Goal: Transaction & Acquisition: Register for event/course

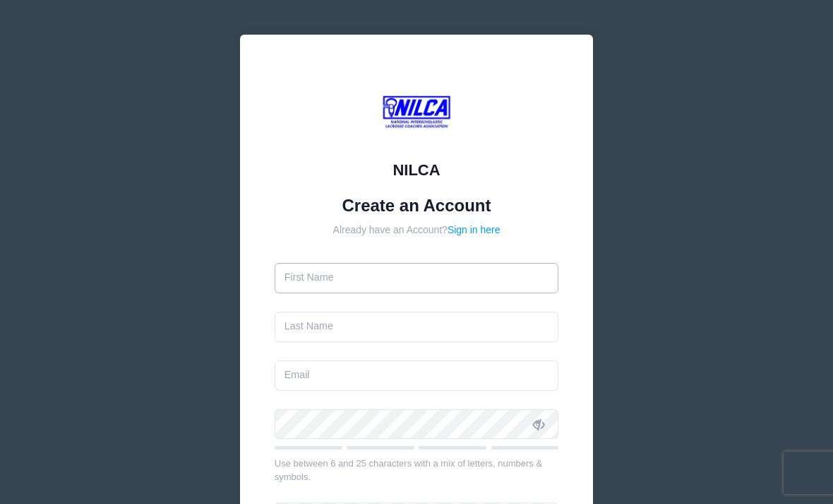
click at [314, 271] on input "text" at bounding box center [417, 278] width 285 height 30
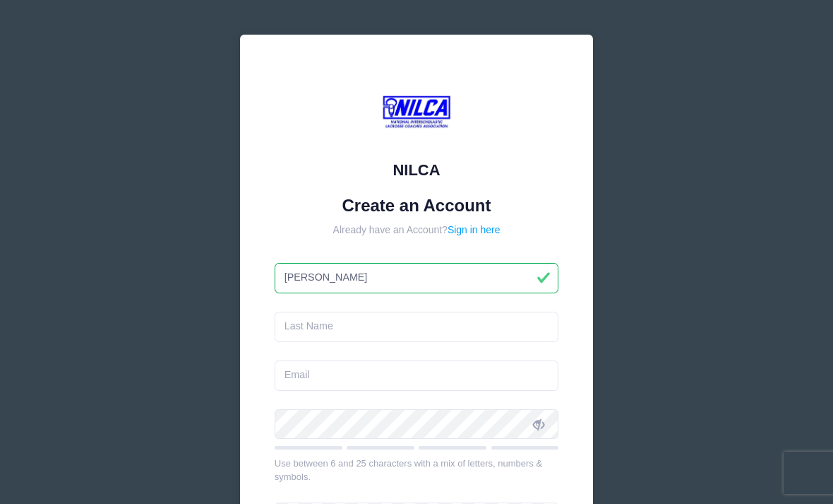
type input "[PERSON_NAME]"
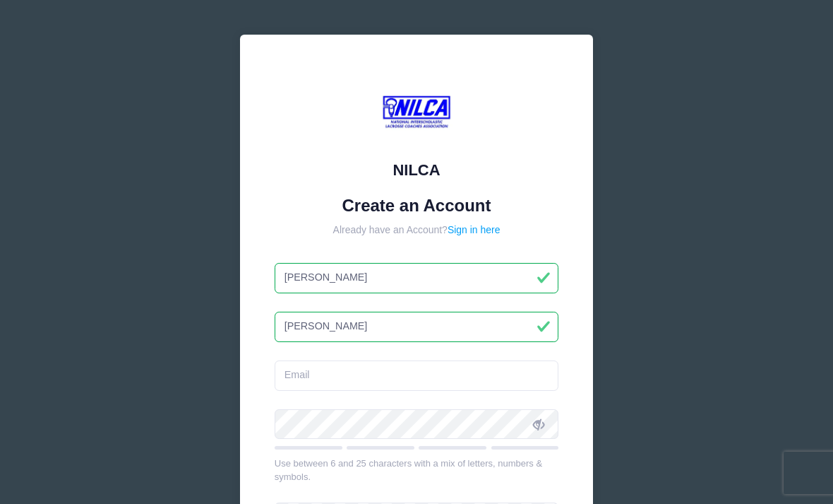
type input "Bussell"
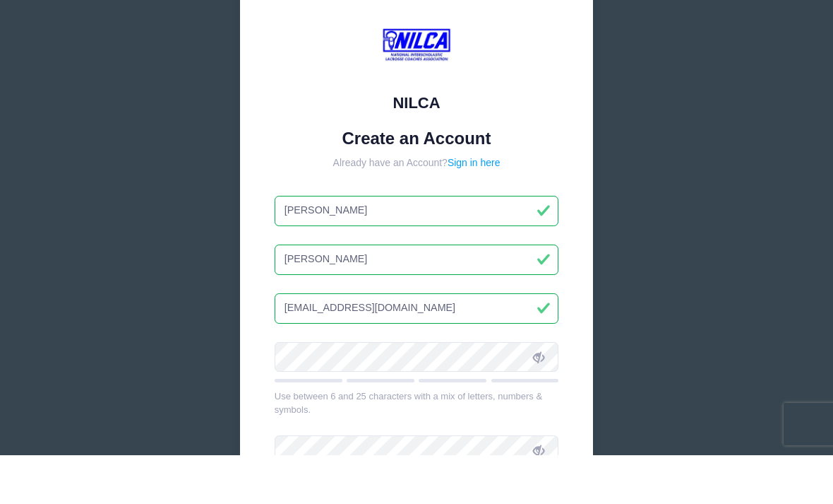
scroll to position [22, 0]
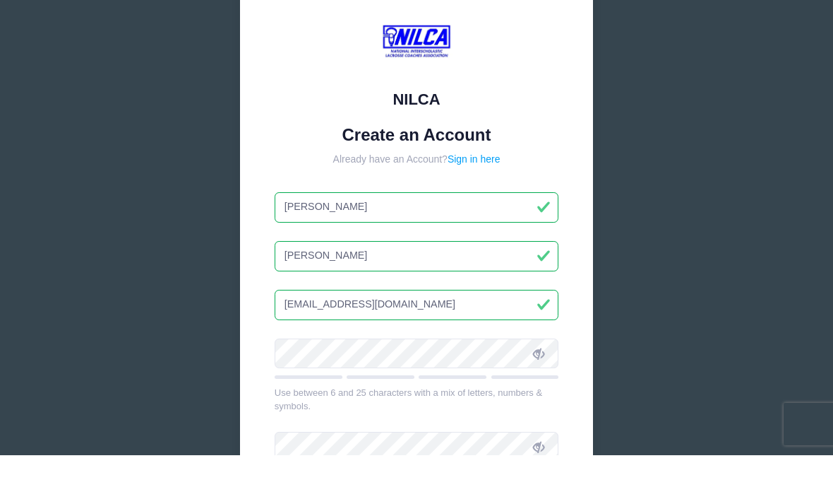
type input "Busselljerilynn@gmail.com"
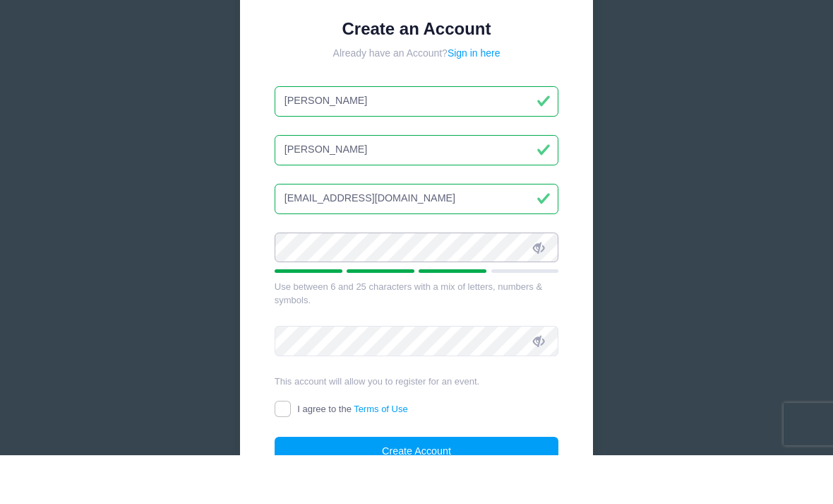
scroll to position [135, 0]
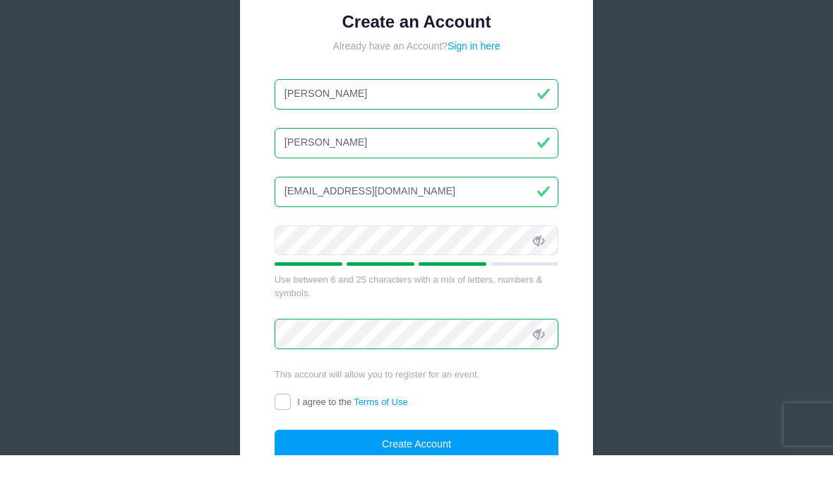
click at [287, 442] on input "I agree to the Terms of Use" at bounding box center [283, 450] width 16 height 16
checkbox input "true"
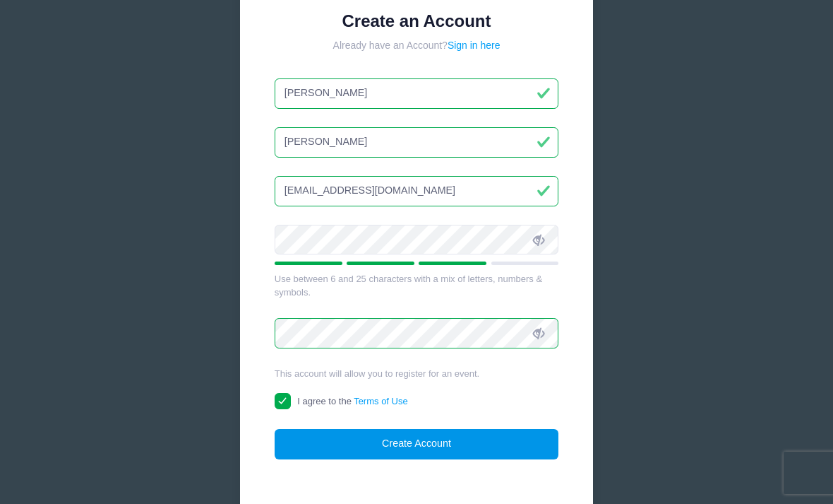
click at [413, 443] on button "Create Account" at bounding box center [417, 444] width 285 height 30
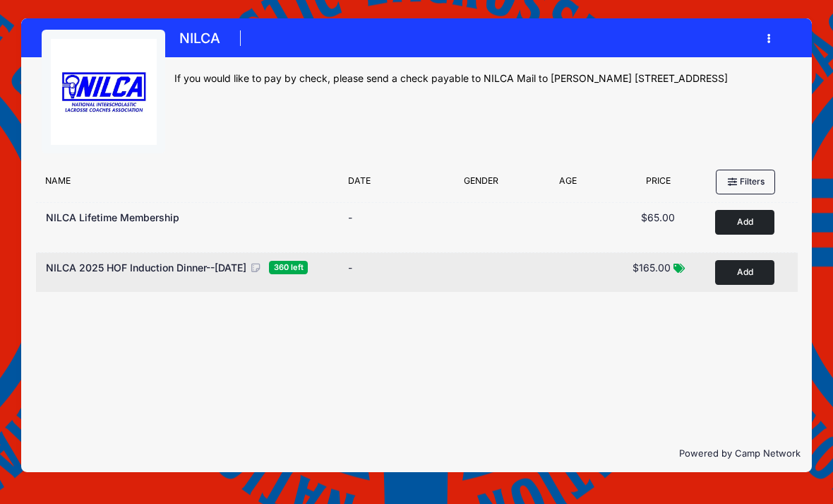
click at [748, 273] on button "Add to Cart" at bounding box center [744, 272] width 59 height 25
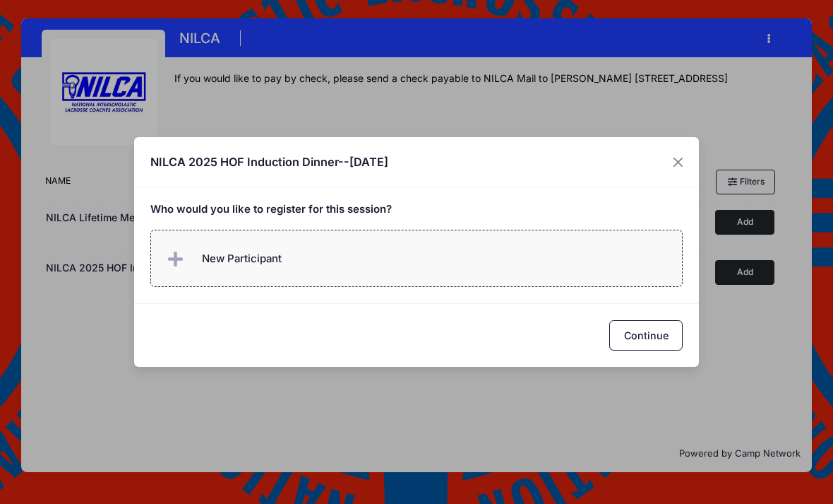
click at [222, 262] on span "New Participant" at bounding box center [242, 259] width 80 height 16
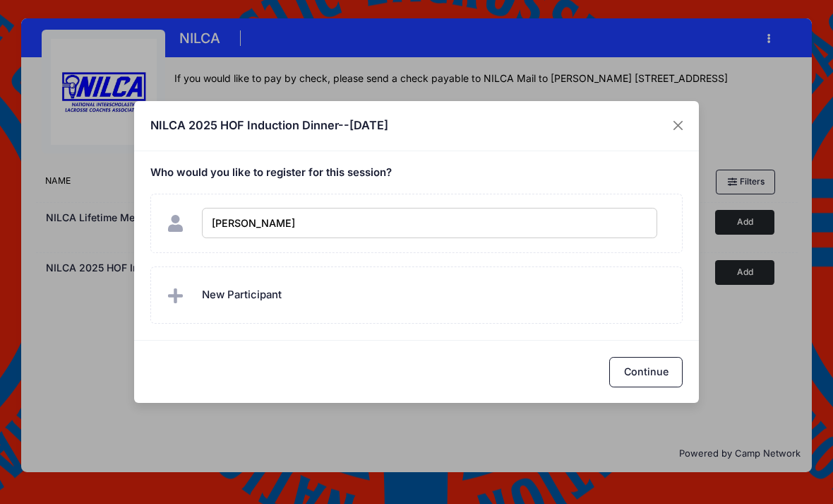
type input "[PERSON_NAME]"
click at [653, 367] on button "Continue" at bounding box center [646, 372] width 73 height 30
checkbox input "true"
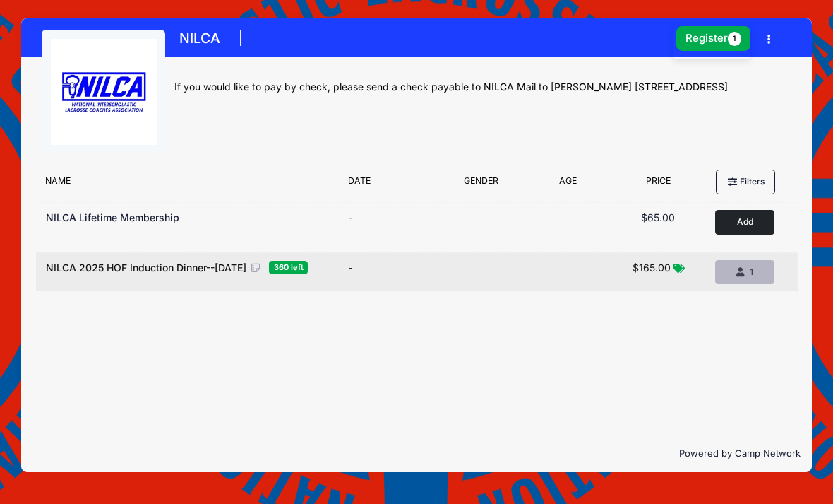
click at [752, 277] on div "1" at bounding box center [745, 272] width 35 height 13
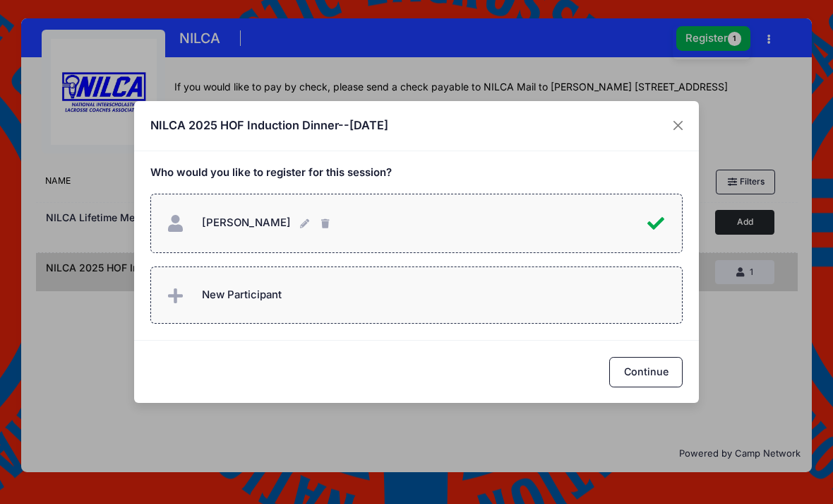
click at [273, 293] on span "New Participant" at bounding box center [242, 295] width 80 height 16
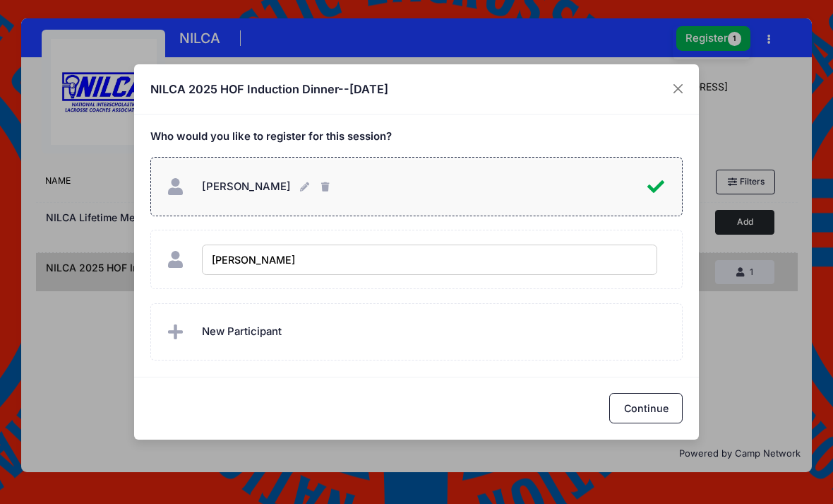
type input "[PERSON_NAME]"
click at [656, 403] on button "Continue" at bounding box center [646, 408] width 73 height 30
checkbox input "true"
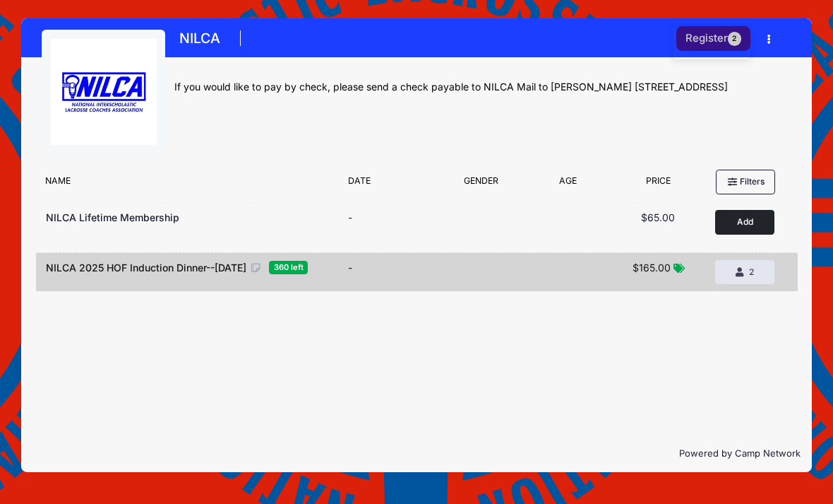
click at [728, 43] on button "Register 2" at bounding box center [714, 38] width 75 height 25
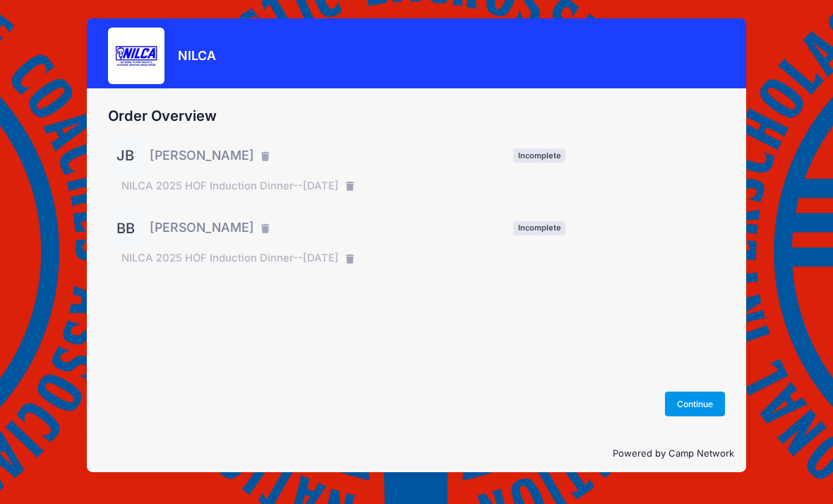
click at [696, 415] on button "Continue" at bounding box center [695, 403] width 61 height 24
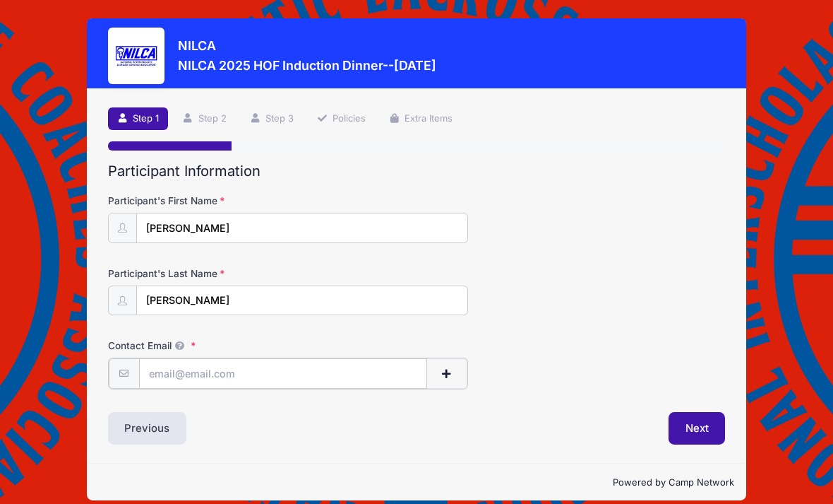
click at [169, 372] on input "Contact Email" at bounding box center [283, 373] width 288 height 30
type input "[EMAIL_ADDRESS][DOMAIN_NAME]"
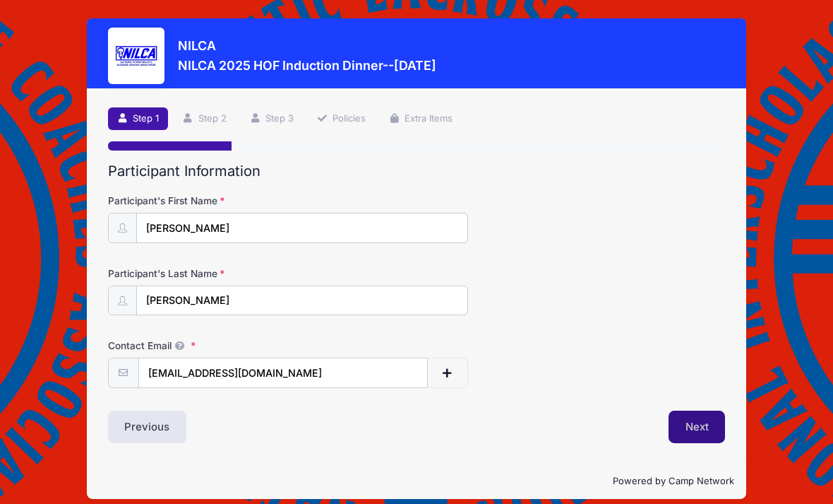
click at [703, 423] on button "Next" at bounding box center [697, 426] width 57 height 32
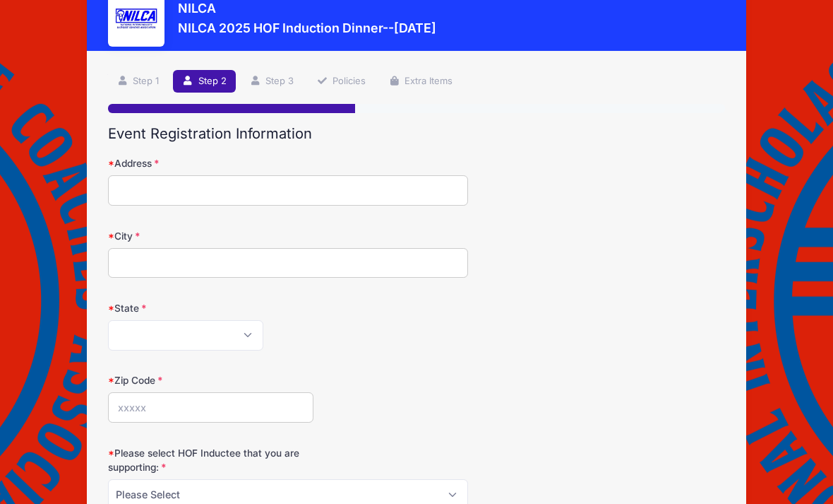
scroll to position [38, 0]
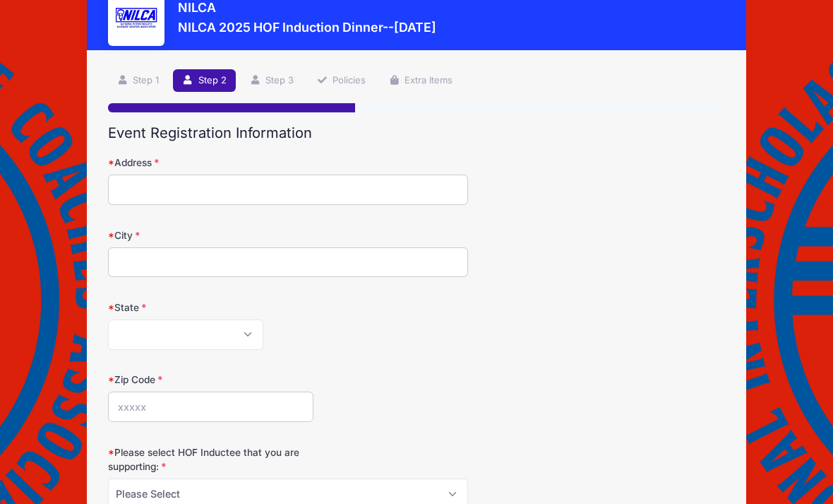
click at [140, 183] on input "Address" at bounding box center [288, 189] width 360 height 30
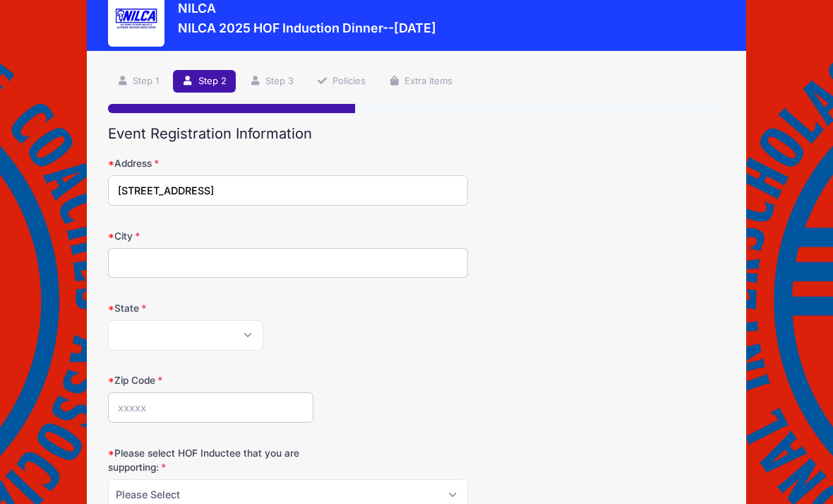
type input "[STREET_ADDRESS]"
click at [136, 260] on input "City" at bounding box center [288, 263] width 360 height 30
type input "Hingham"
click at [240, 331] on select "Alabama Alaska American Samoa Arizona Arkansas Armed Forces Africa Armed Forces…" at bounding box center [185, 335] width 155 height 30
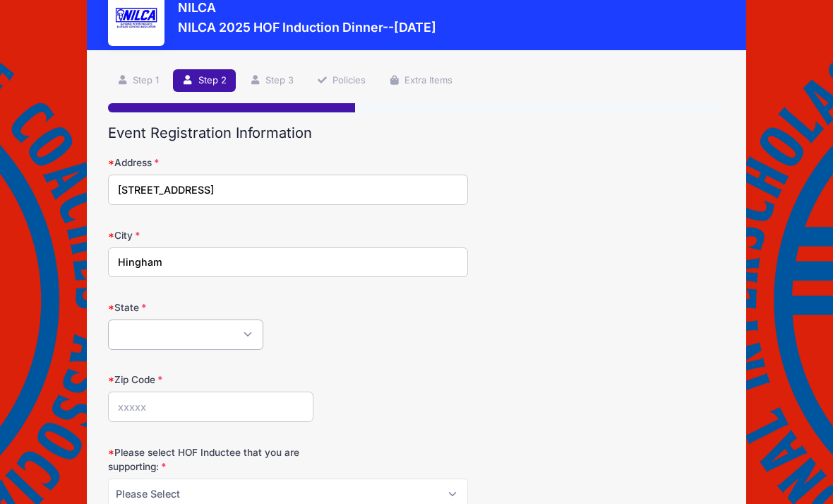
select select "MA"
click at [126, 405] on input "Zip Code" at bounding box center [211, 406] width 206 height 30
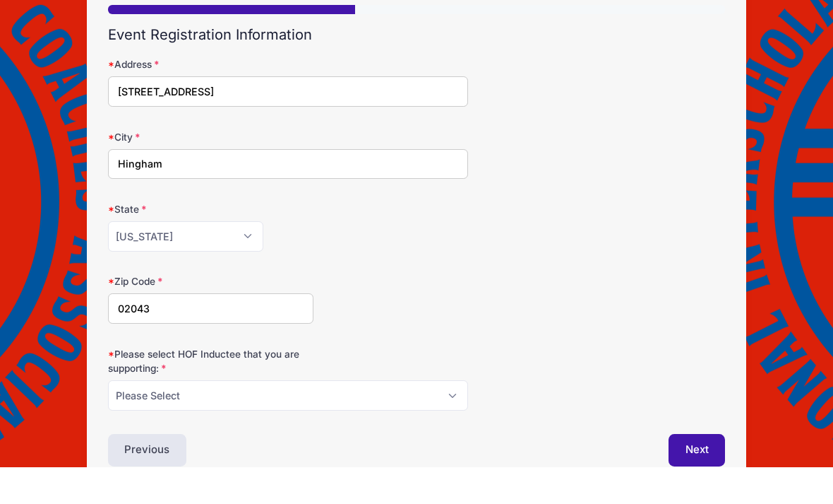
scroll to position [170, 0]
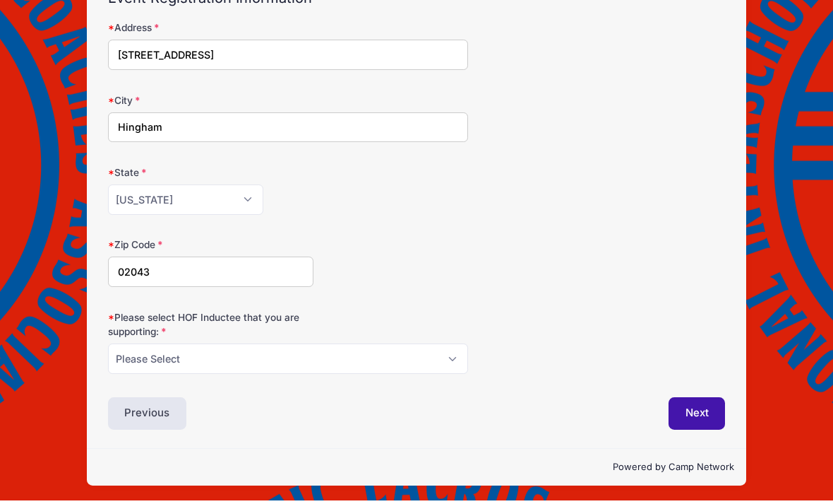
type input "02043"
click at [454, 353] on select "Please Select Dennis Bonn Charlie Burch Mike Delia Steve Finnell Bryan Kelly Ke…" at bounding box center [288, 362] width 360 height 30
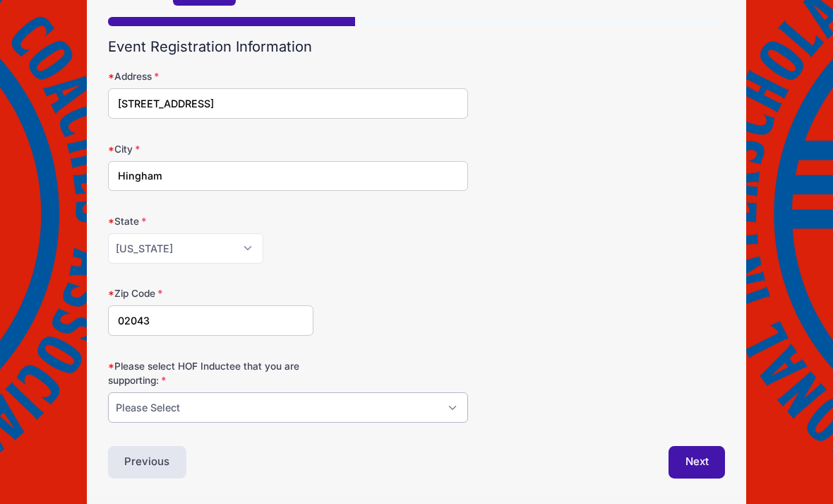
select select "Charlie Burch"
click at [704, 455] on button "Next" at bounding box center [697, 462] width 57 height 32
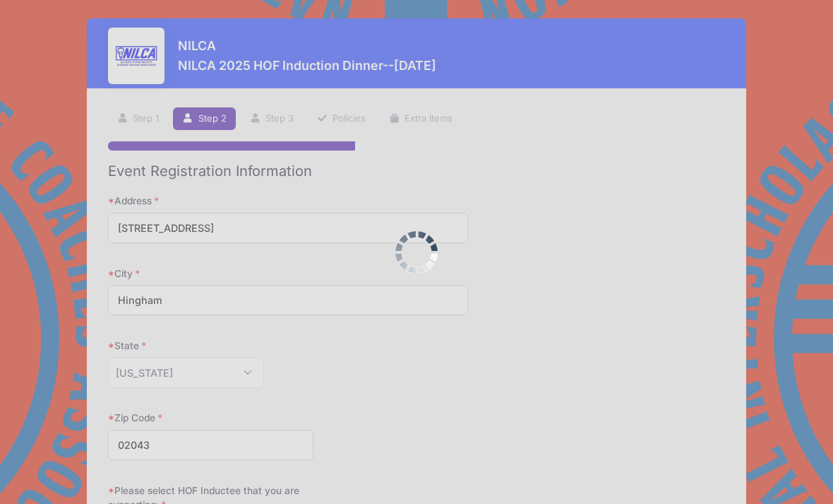
scroll to position [0, 0]
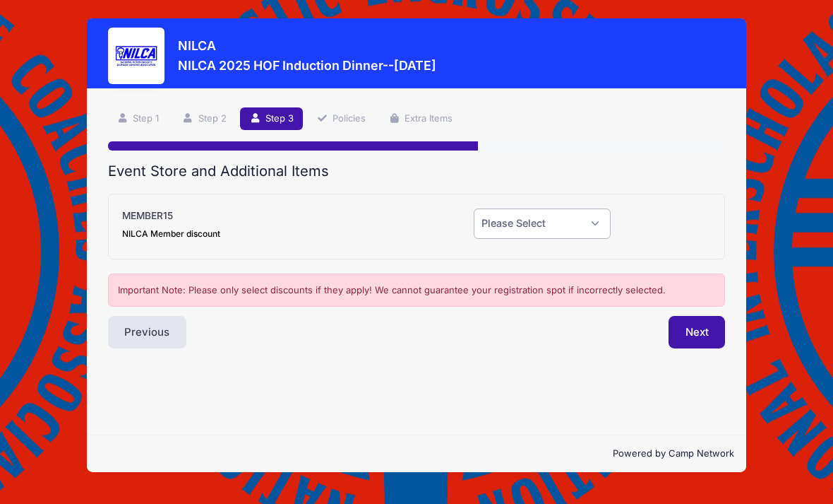
click at [602, 218] on select "Please Select Yes (-$15.00) No" at bounding box center [542, 223] width 137 height 30
select select "0"
click at [700, 333] on button "Next" at bounding box center [697, 332] width 57 height 32
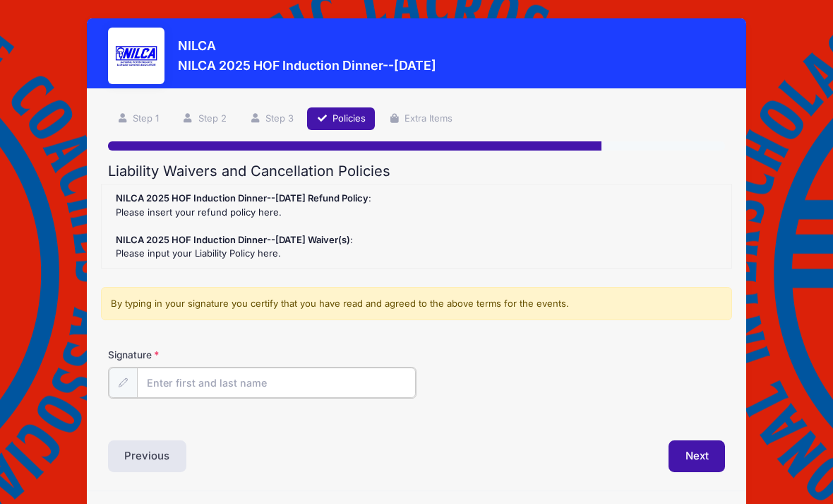
click at [180, 375] on input "Signature" at bounding box center [276, 382] width 279 height 30
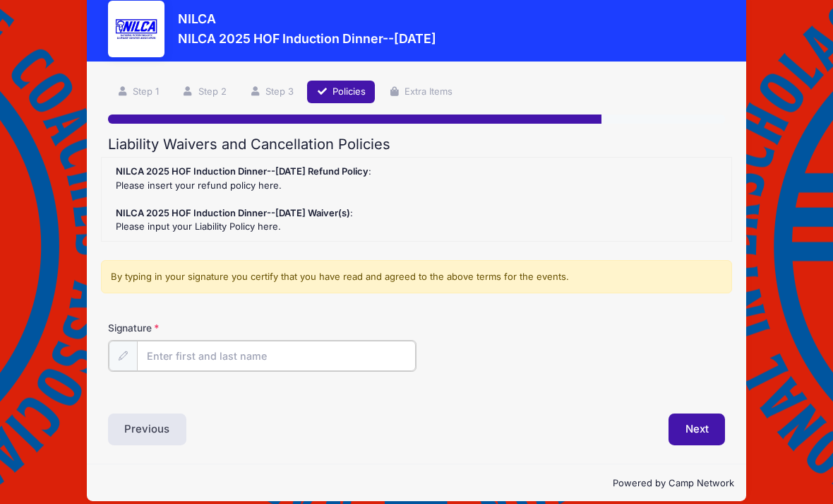
type input "[PERSON_NAME]"
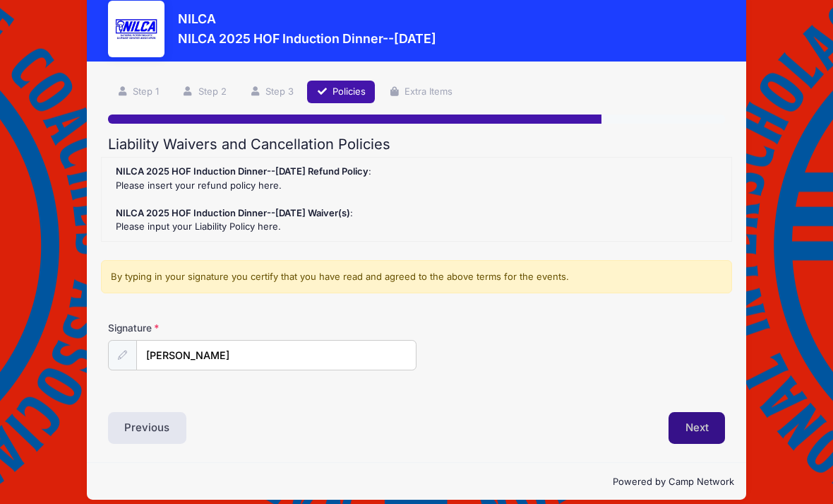
click at [708, 419] on button "Next" at bounding box center [697, 428] width 57 height 32
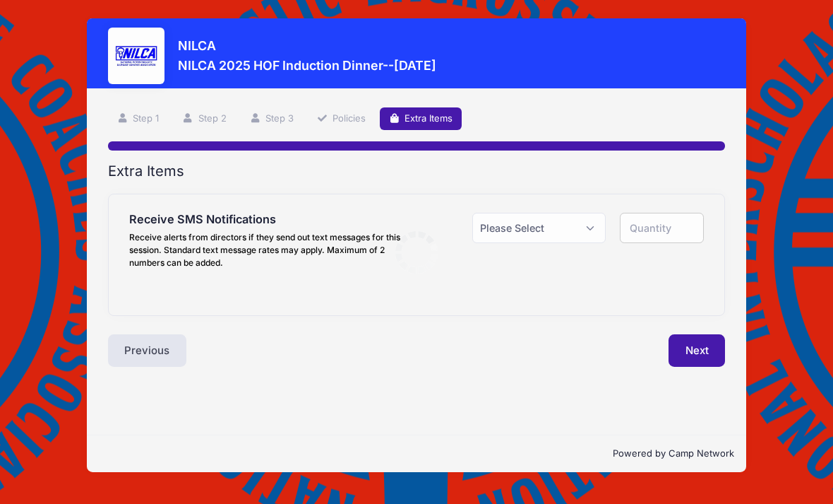
scroll to position [0, 0]
click at [587, 223] on select "Please Select Yes ($0.00) No" at bounding box center [539, 228] width 133 height 30
select select "0"
type input "0"
click at [703, 354] on button "Next" at bounding box center [697, 350] width 57 height 32
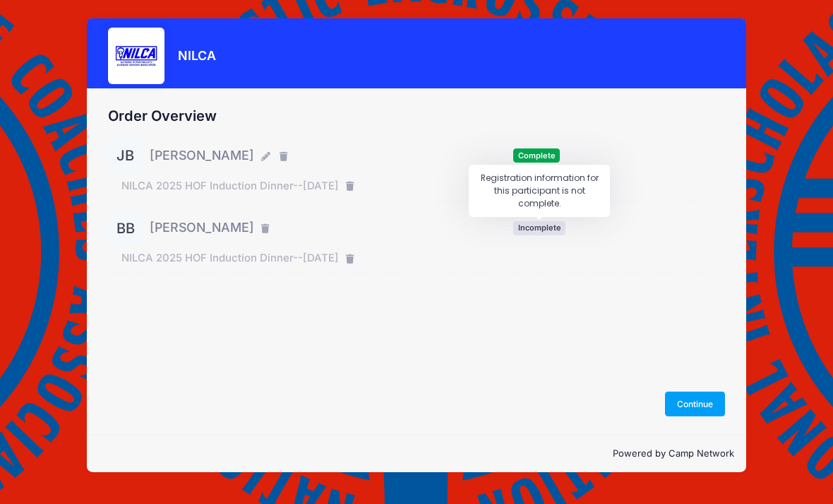
click at [536, 226] on span "Incomplete" at bounding box center [539, 227] width 52 height 13
click at [699, 415] on button "Continue" at bounding box center [695, 403] width 61 height 24
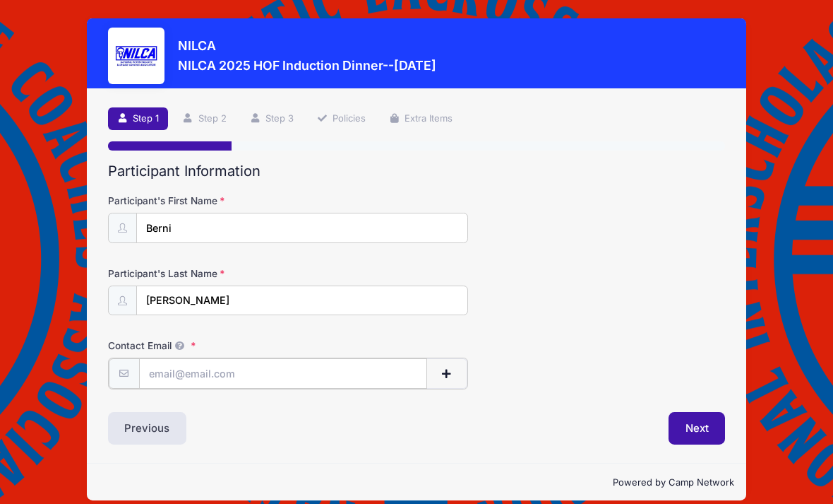
click at [168, 368] on input "Contact Email" at bounding box center [283, 373] width 288 height 30
type input "[EMAIL_ADDRESS][DOMAIN_NAME]"
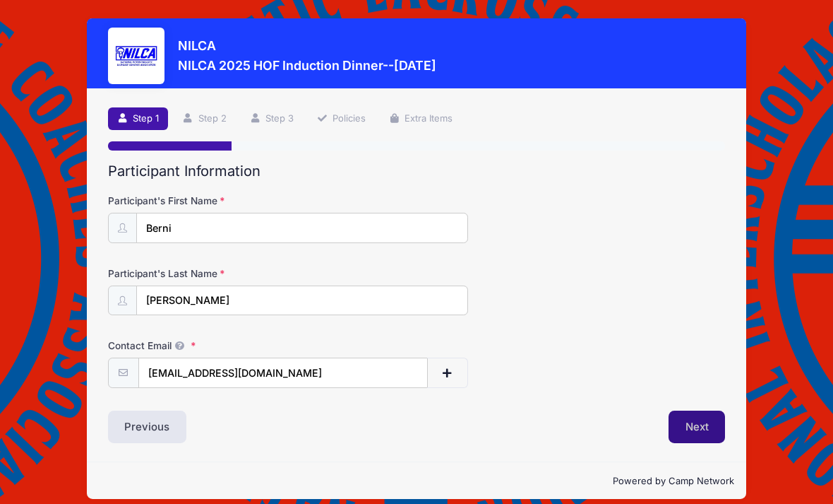
click at [703, 424] on button "Next" at bounding box center [697, 426] width 57 height 32
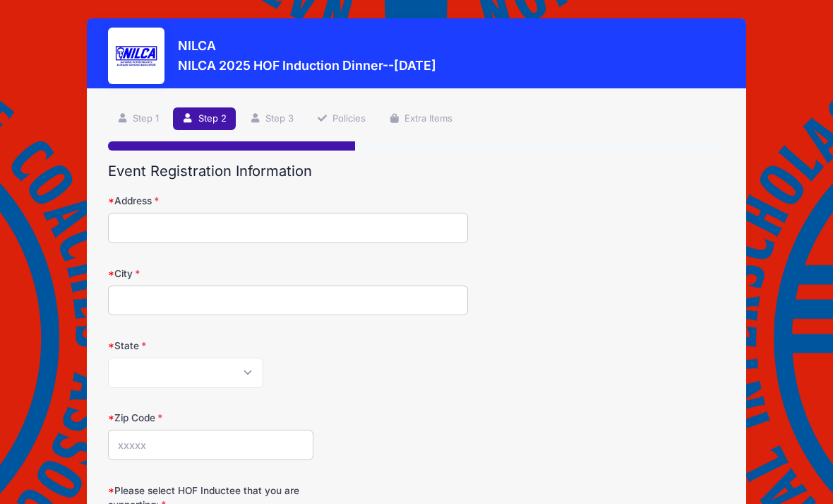
click at [140, 226] on input "Address" at bounding box center [288, 228] width 360 height 30
type input "[STREET_ADDRESS]"
click at [141, 297] on input "City" at bounding box center [288, 300] width 360 height 30
type input "Hingham"
click at [244, 374] on select "Alabama Alaska American Samoa Arizona Arkansas Armed Forces Africa Armed Forces…" at bounding box center [185, 372] width 155 height 30
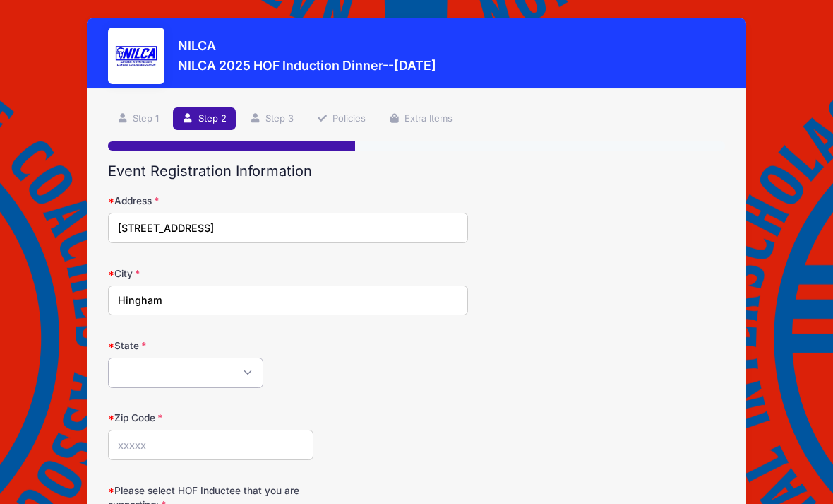
select select "MA"
click at [136, 437] on input "Zip Code" at bounding box center [211, 444] width 206 height 30
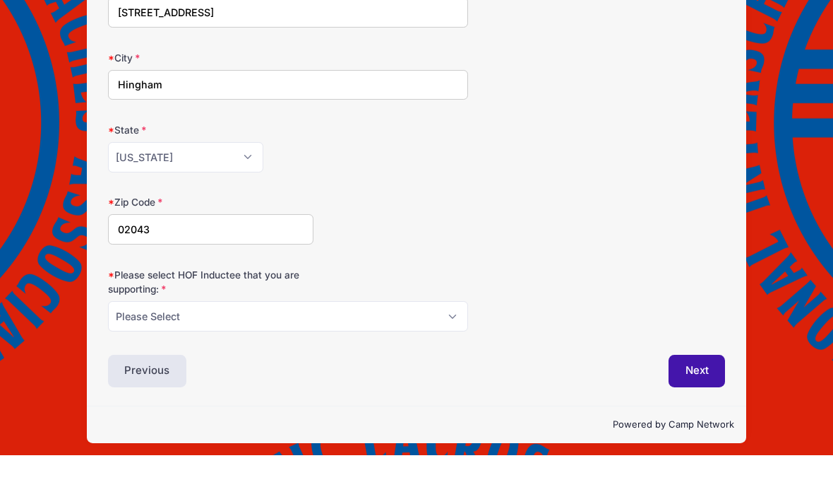
type input "02043"
click at [449, 350] on select "Please Select Dennis Bonn Charlie Burch Mike Delia Steve Finnell Bryan Kelly Ke…" at bounding box center [288, 365] width 360 height 30
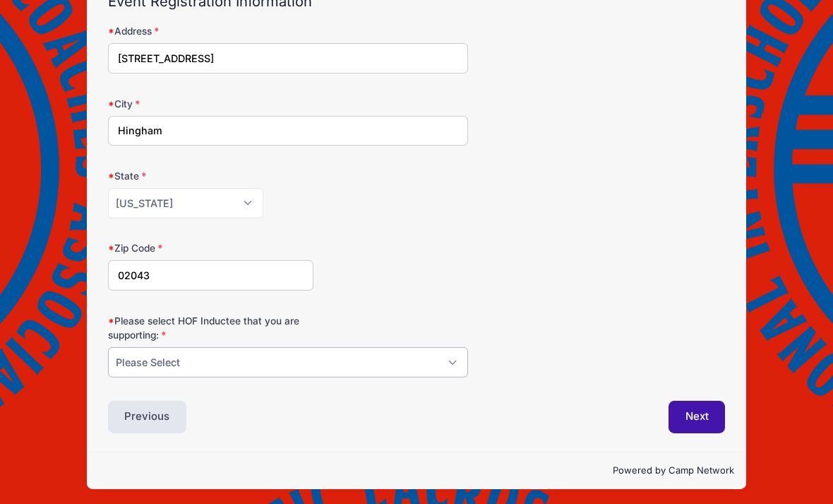
select select "Charlie Burch"
click at [702, 418] on button "Next" at bounding box center [697, 416] width 57 height 32
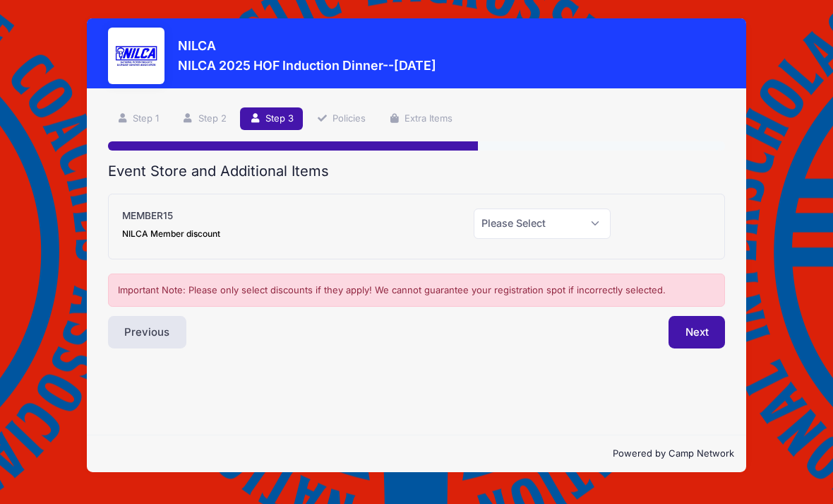
scroll to position [0, 0]
click at [600, 229] on select "Please Select Yes (-$15.00) No" at bounding box center [542, 223] width 137 height 30
select select "0"
click at [702, 329] on button "Next" at bounding box center [697, 332] width 57 height 32
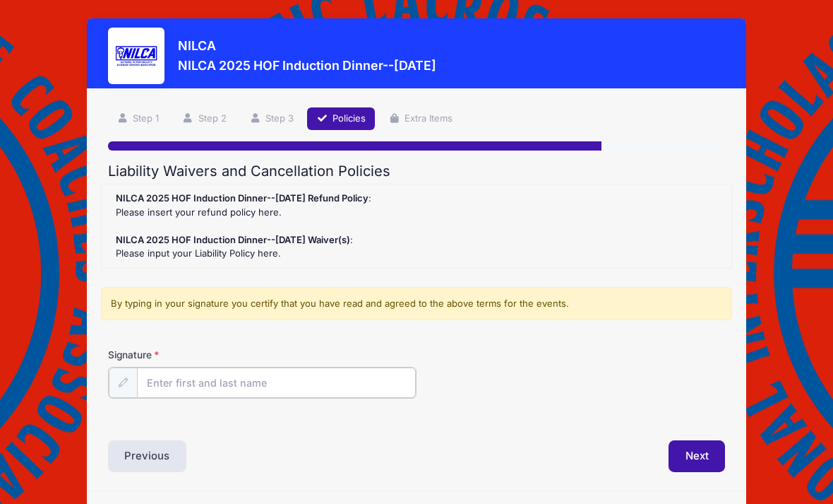
click at [170, 373] on input "Signature" at bounding box center [276, 382] width 279 height 30
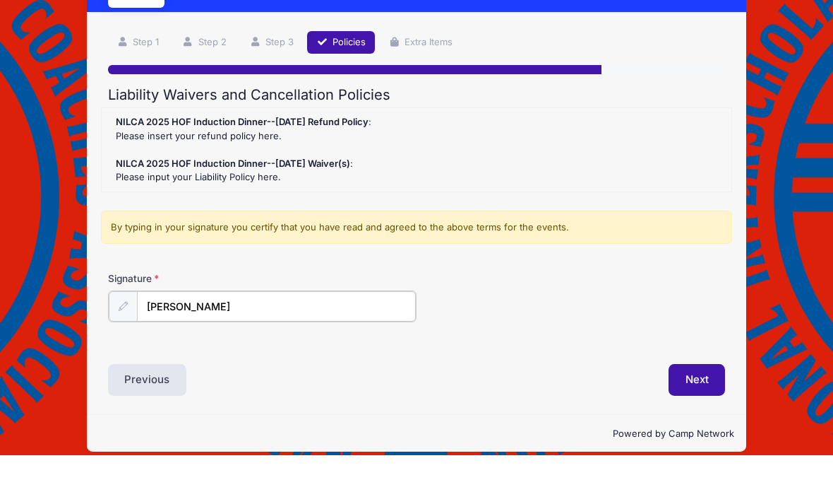
scroll to position [30, 0]
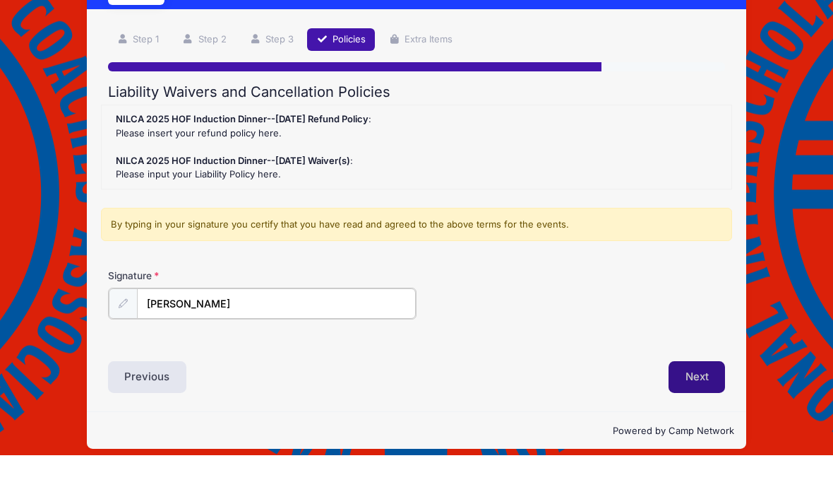
type input "Berni Bussell"
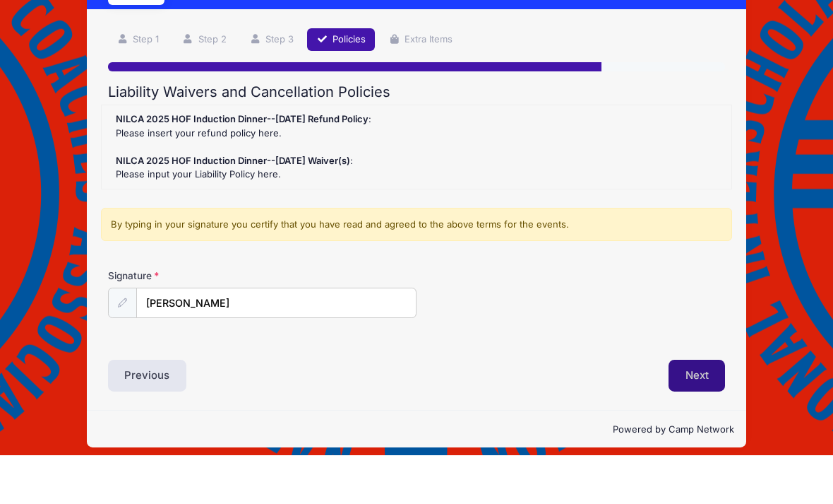
click at [701, 408] on button "Next" at bounding box center [697, 424] width 57 height 32
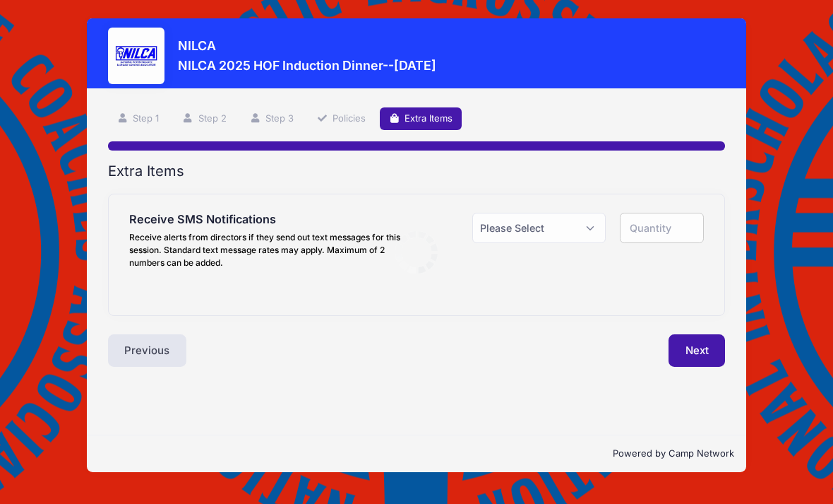
scroll to position [1, 0]
click at [593, 228] on select "Please Select Yes ($0.00) No" at bounding box center [539, 228] width 133 height 30
select select "0"
type input "0"
click at [704, 348] on button "Next" at bounding box center [697, 350] width 57 height 32
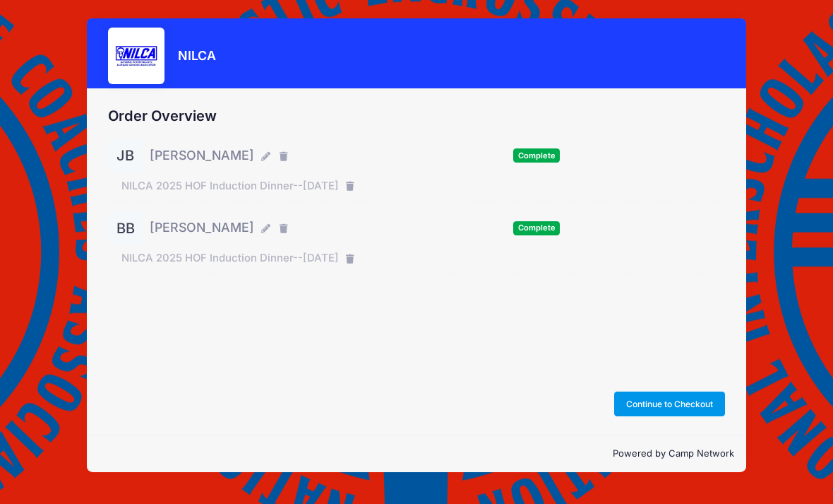
click at [675, 415] on button "Continue to Checkout" at bounding box center [670, 403] width 112 height 24
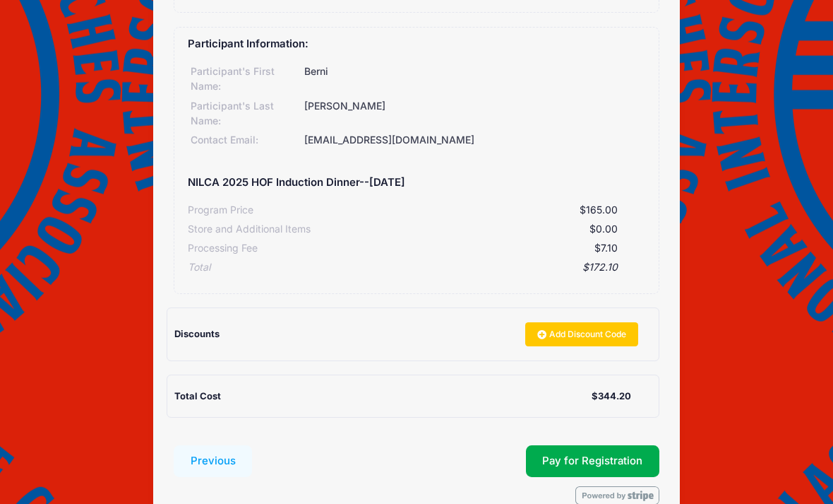
scroll to position [403, 0]
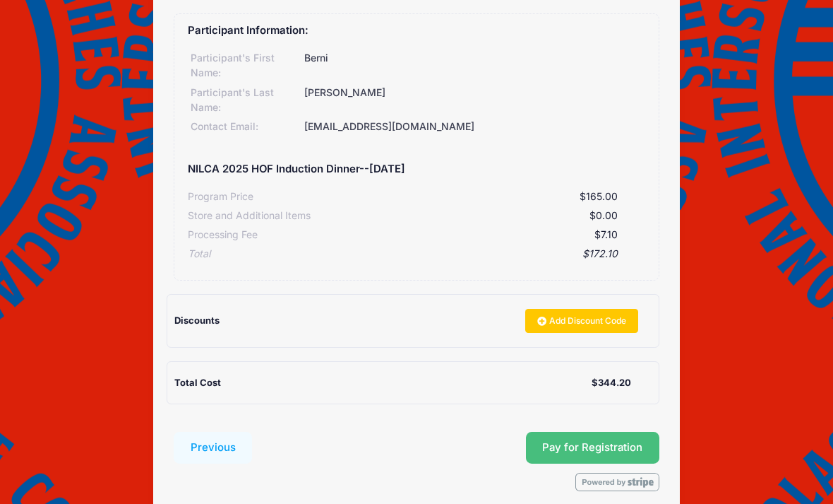
click at [596, 432] on button "Pay for Registration" at bounding box center [593, 448] width 134 height 32
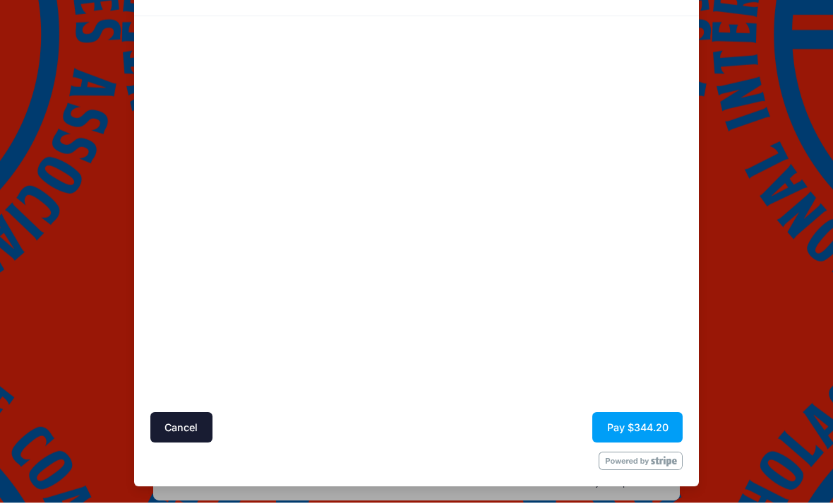
scroll to position [73, 0]
click at [642, 429] on button "Pay $344.20" at bounding box center [638, 429] width 90 height 30
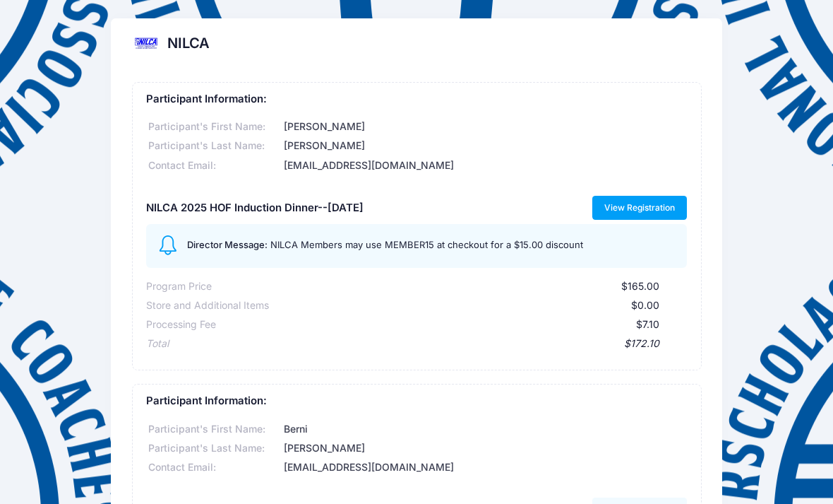
click at [641, 203] on link "View Registration" at bounding box center [640, 208] width 95 height 24
